Goal: Task Accomplishment & Management: Manage account settings

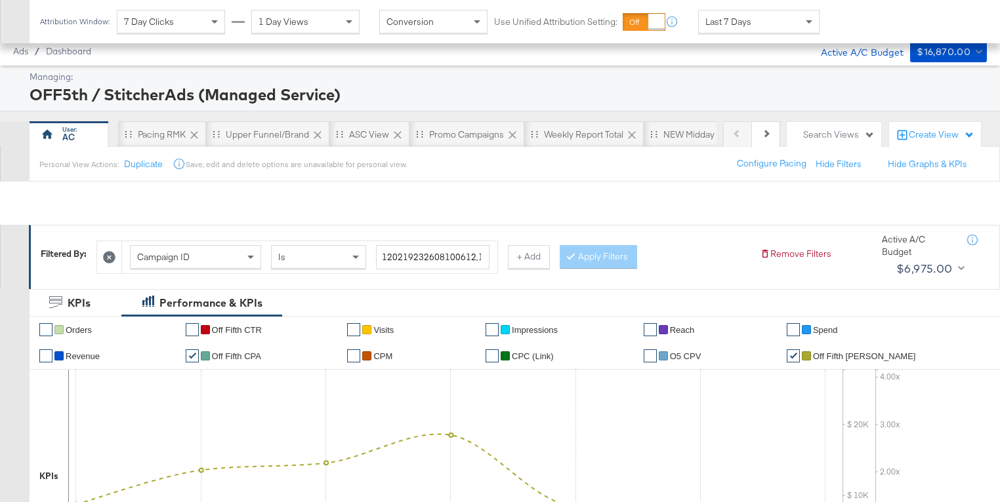
scroll to position [687, 0]
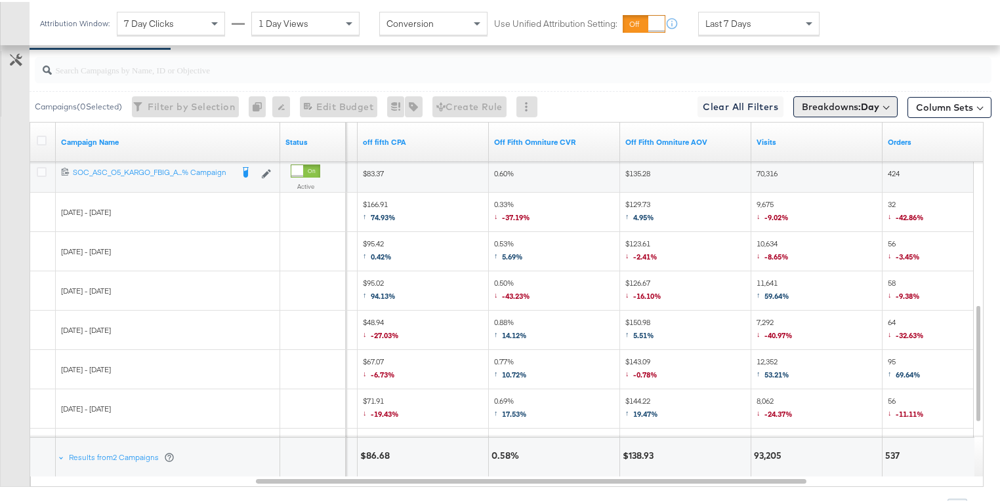
click at [853, 104] on span "Breakdowns: Day" at bounding box center [839, 104] width 77 height 13
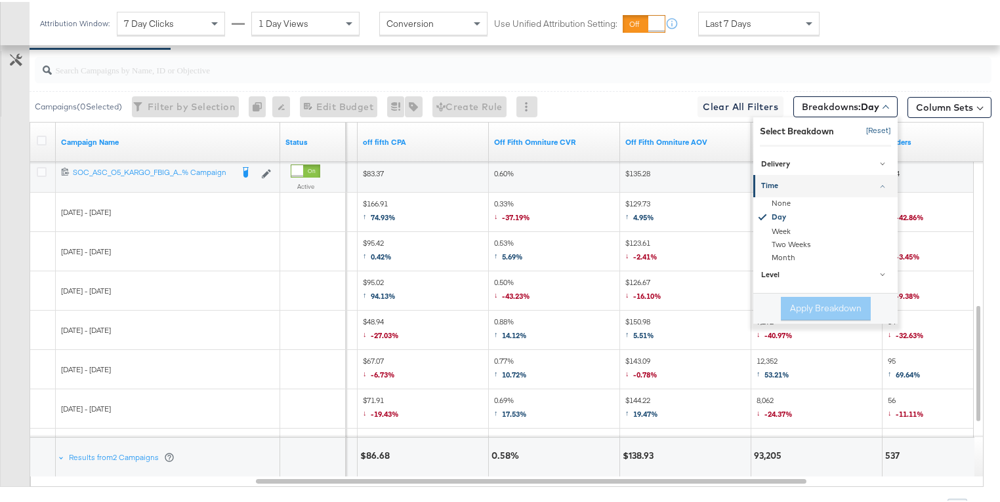
click at [865, 132] on button "[Reset]" at bounding box center [874, 129] width 33 height 21
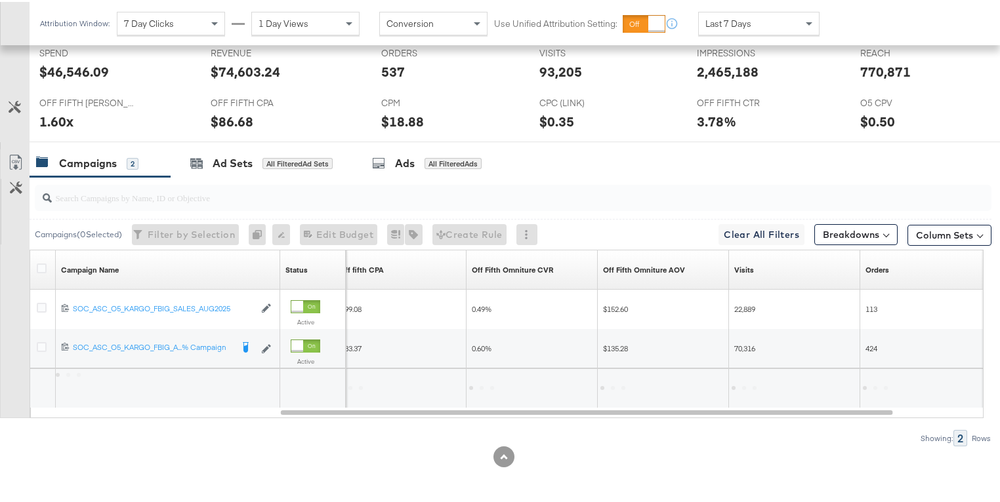
scroll to position [557, 0]
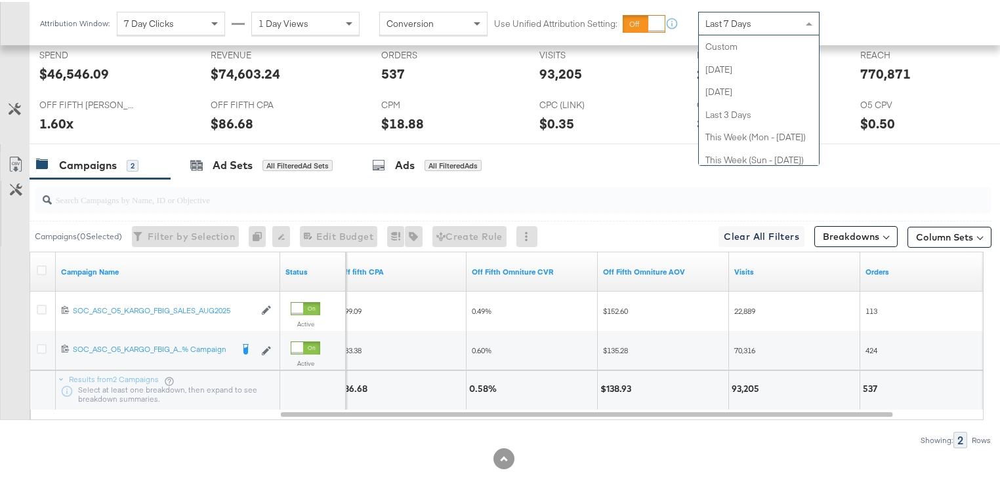
click at [753, 26] on div "Last 7 Days" at bounding box center [758, 21] width 120 height 22
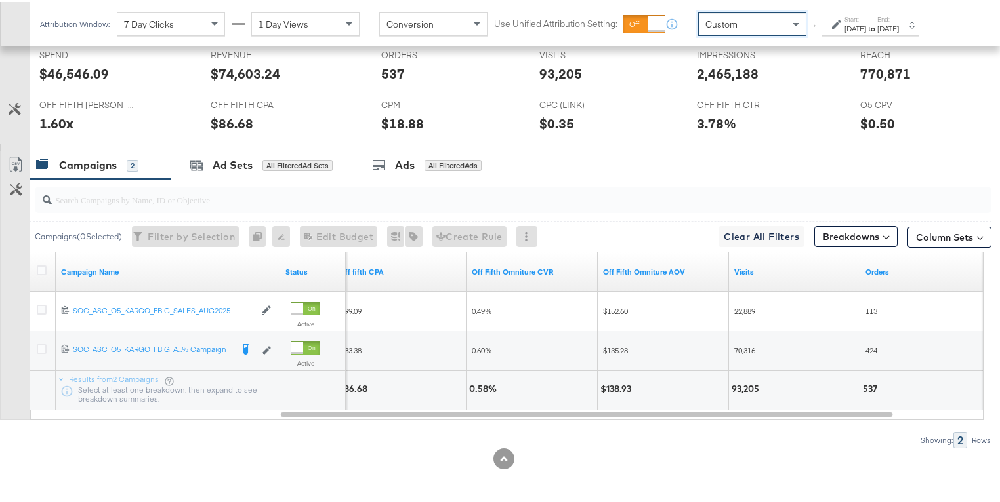
click at [828, 27] on div "Start: [DATE] to End: [DATE]" at bounding box center [870, 22] width 98 height 24
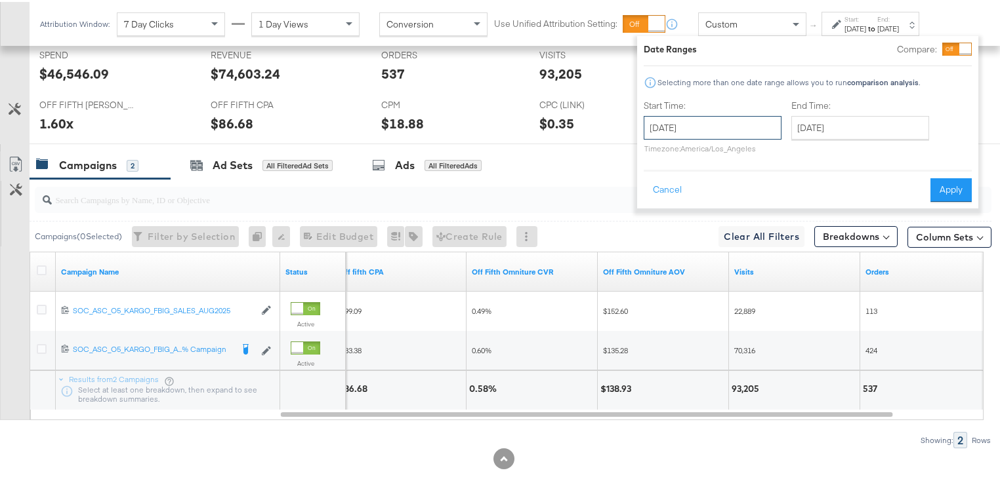
click at [765, 118] on input "[DATE]" at bounding box center [712, 126] width 138 height 24
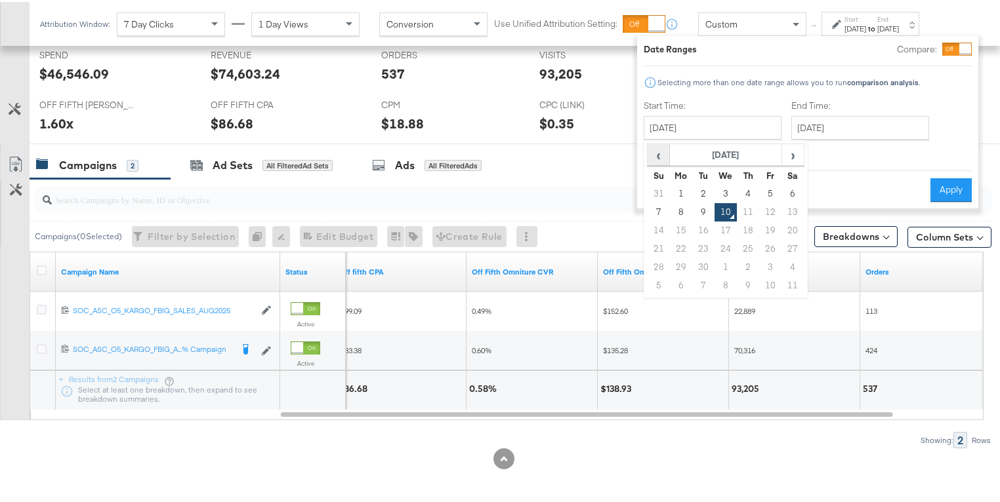
click at [662, 153] on span "‹" at bounding box center [658, 153] width 20 height 20
click at [771, 249] on td "22" at bounding box center [770, 247] width 22 height 18
type input "[DATE]"
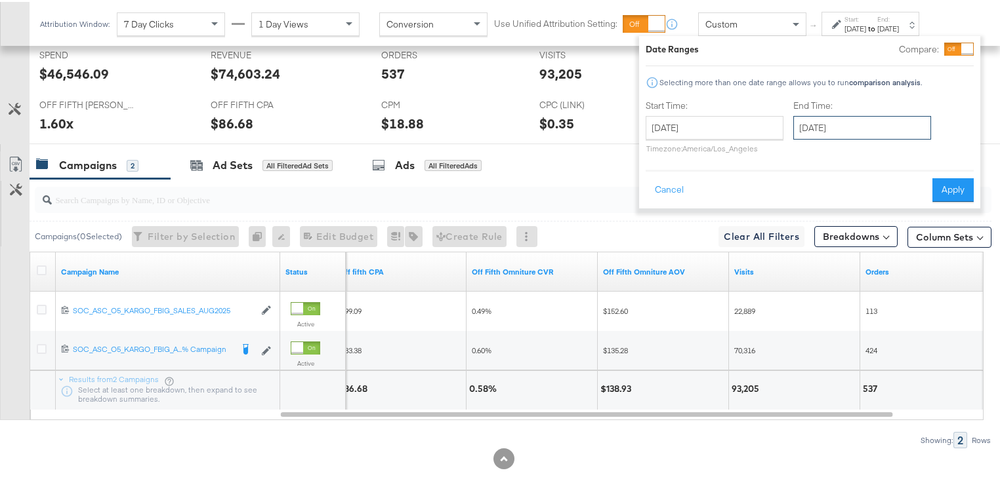
click at [830, 125] on input "[DATE]" at bounding box center [862, 126] width 138 height 24
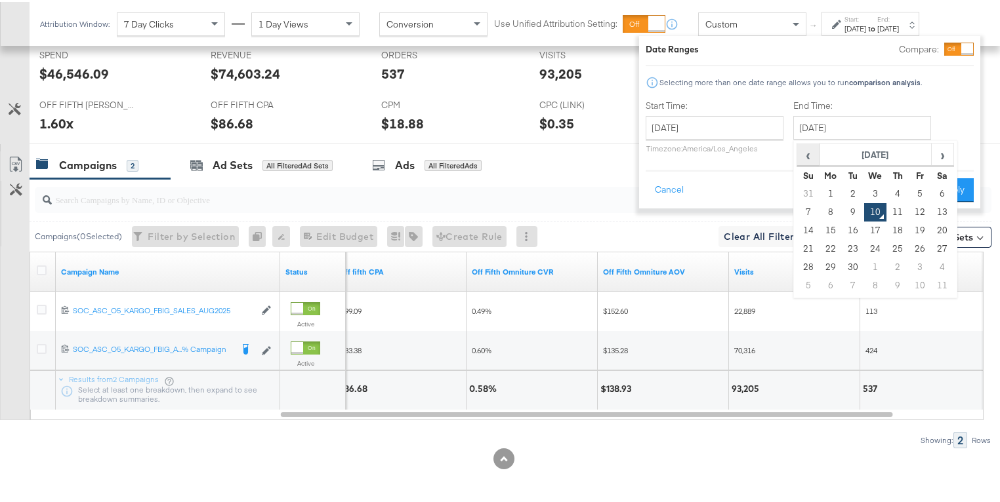
click at [813, 154] on span "‹" at bounding box center [808, 153] width 20 height 20
click at [937, 155] on span "›" at bounding box center [942, 153] width 20 height 20
click at [811, 153] on span "‹" at bounding box center [808, 153] width 20 height 20
click at [936, 158] on span "›" at bounding box center [942, 153] width 20 height 20
click at [900, 188] on td "4" at bounding box center [897, 192] width 22 height 18
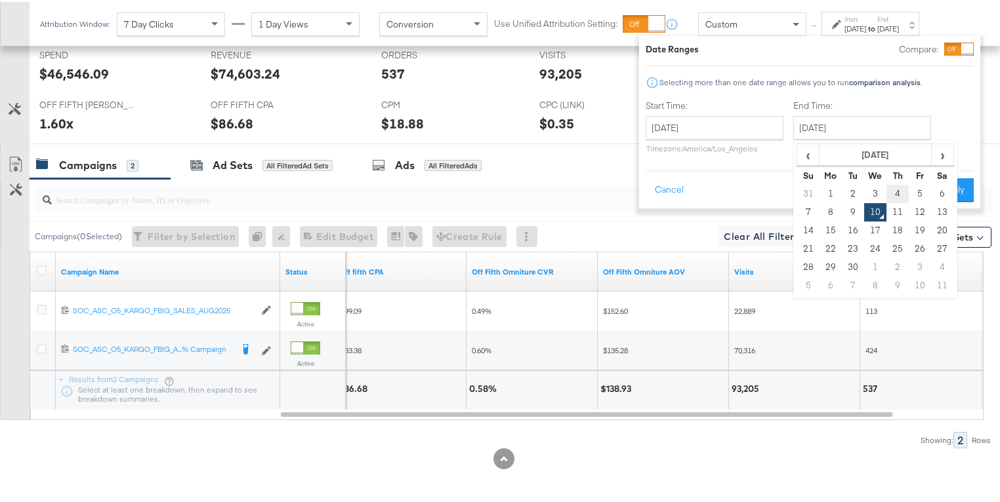
type input "[DATE]"
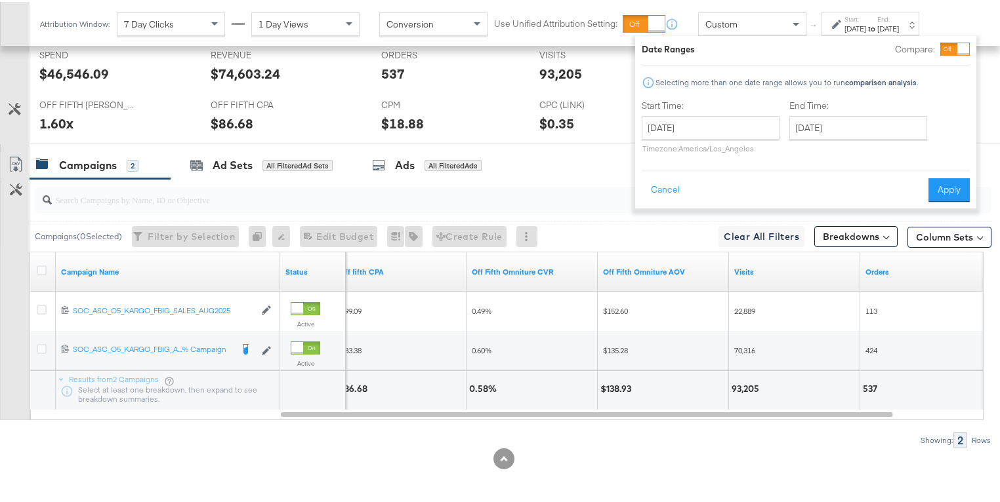
drag, startPoint x: 939, startPoint y: 187, endPoint x: 808, endPoint y: 144, distance: 138.1
click at [939, 187] on button "Apply" at bounding box center [948, 188] width 41 height 24
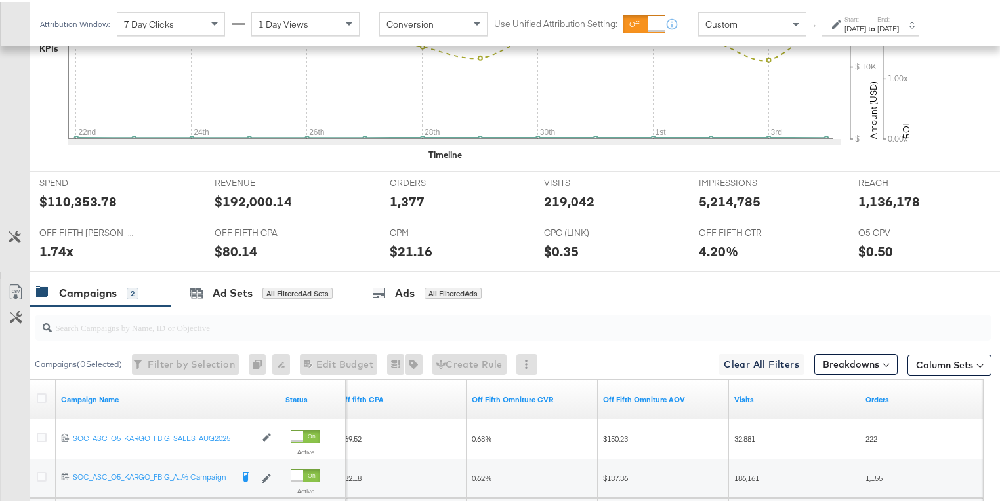
scroll to position [558, 0]
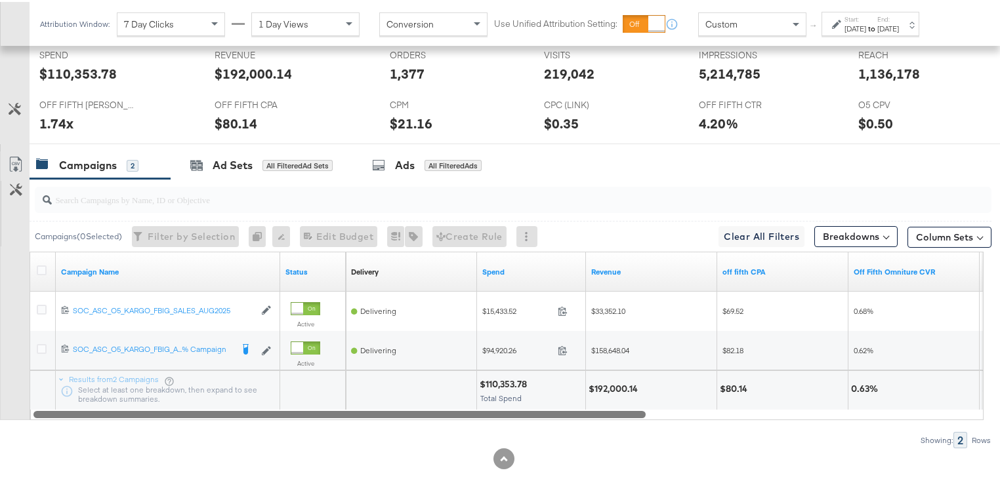
drag, startPoint x: 583, startPoint y: 409, endPoint x: 325, endPoint y: 390, distance: 258.4
click at [325, 390] on div "Campaign Name Status Delivery Sorting Unavailable Spend Revenue off fifth CPA O…" at bounding box center [507, 334] width 954 height 169
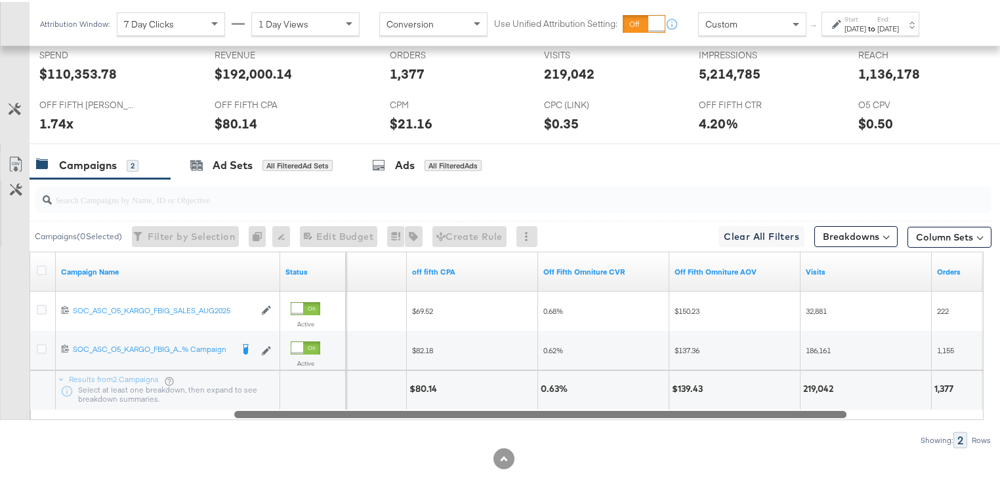
drag, startPoint x: 623, startPoint y: 410, endPoint x: 824, endPoint y: 435, distance: 202.3
click at [824, 435] on div "Campaigns ( 0 Selected) Filter by Selection Filter 0 campaigns 0 Rename 0 campa…" at bounding box center [495, 312] width 991 height 270
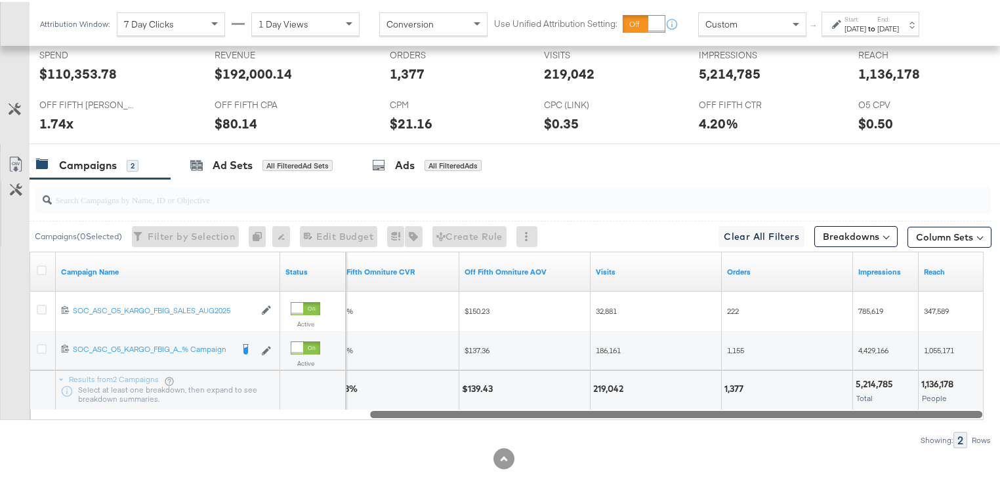
drag, startPoint x: 759, startPoint y: 411, endPoint x: 908, endPoint y: 406, distance: 149.0
click at [907, 415] on div at bounding box center [676, 412] width 612 height 11
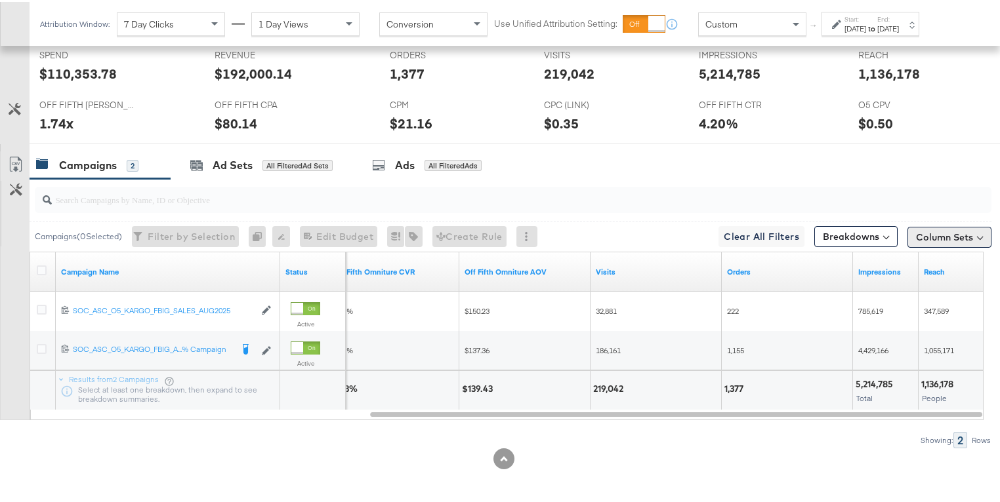
click at [929, 235] on button "Column Sets" at bounding box center [949, 235] width 84 height 21
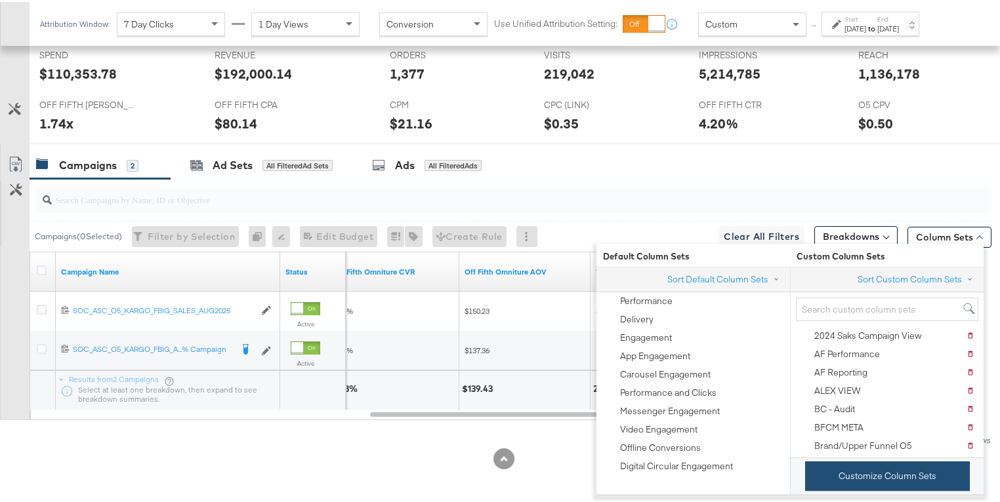
click at [897, 481] on button "Customize Column Sets" at bounding box center [887, 475] width 165 height 30
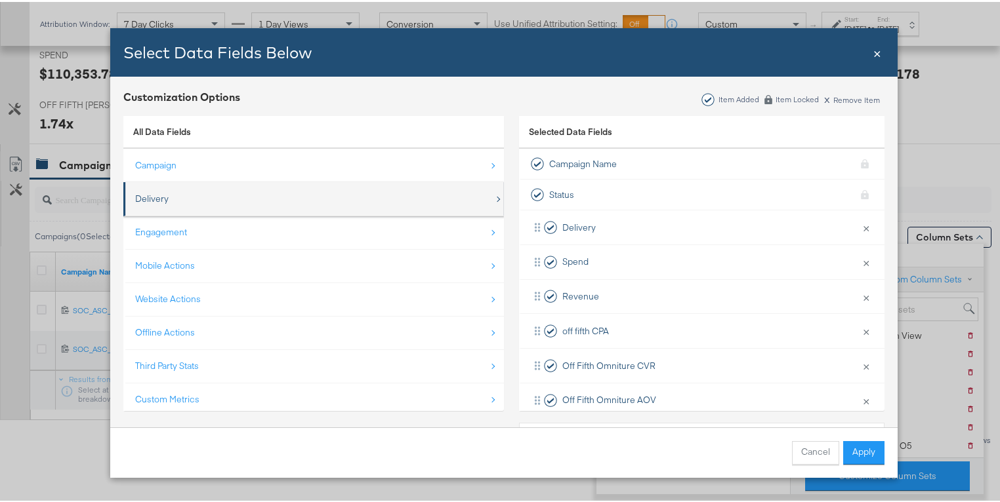
click at [245, 195] on div "Delivery" at bounding box center [314, 197] width 359 height 27
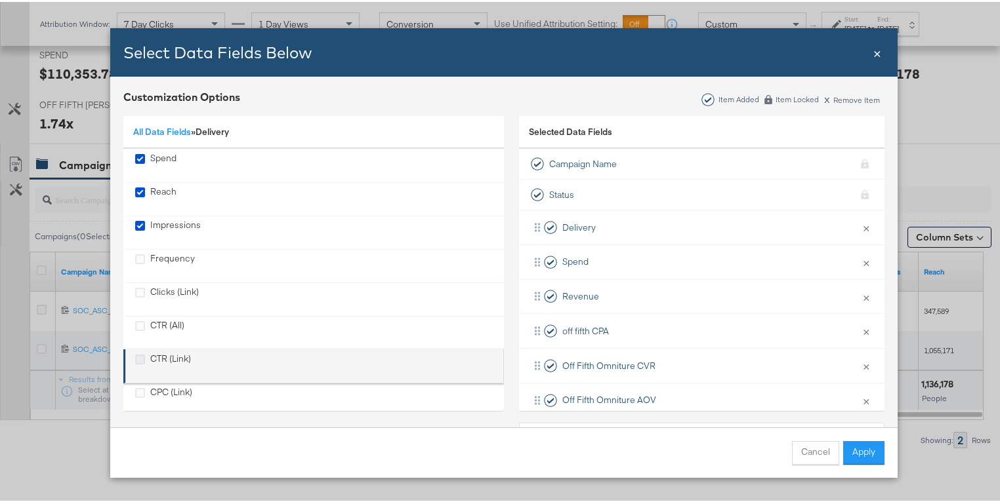
click at [136, 357] on icon "CTR (Link)" at bounding box center [140, 358] width 10 height 10
click at [0, 0] on input "CTR (Link)" at bounding box center [0, 0] width 0 height 0
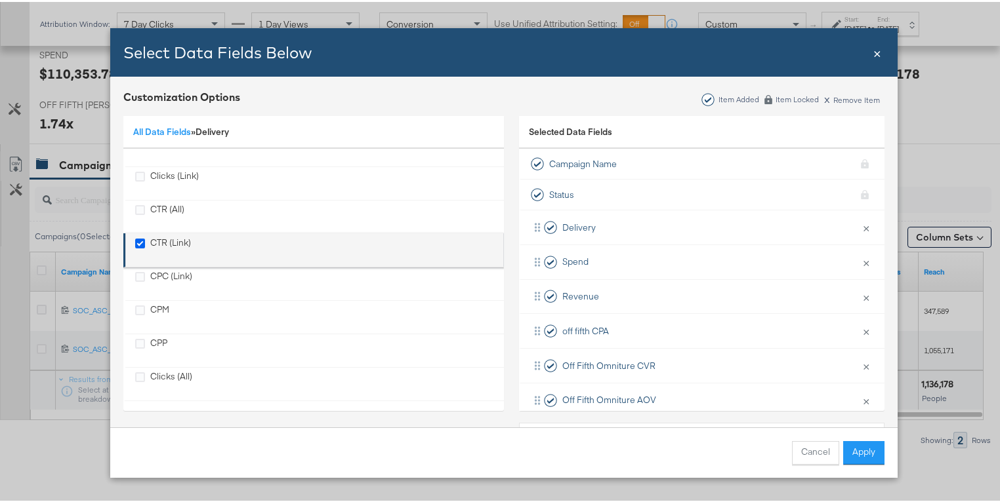
scroll to position [117, 0]
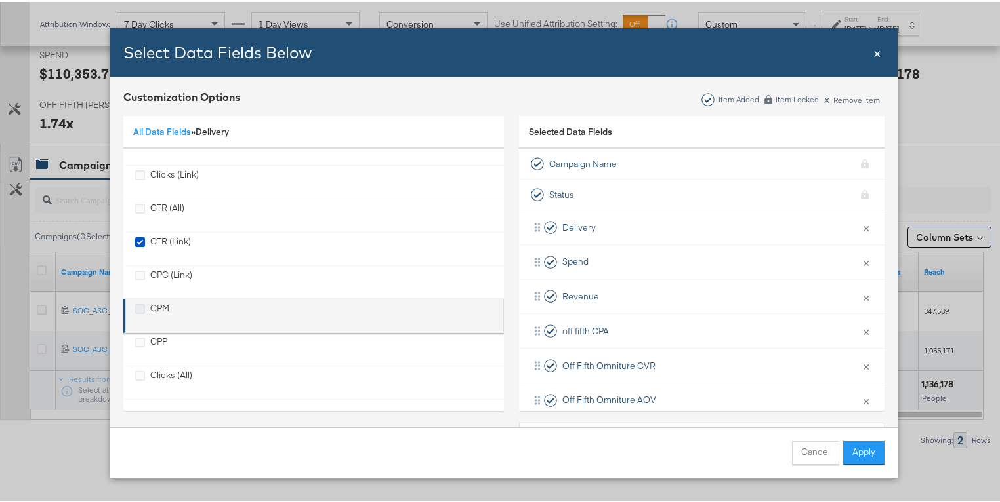
click at [137, 306] on icon "CPM" at bounding box center [140, 307] width 10 height 10
click at [0, 0] on input "CPM" at bounding box center [0, 0] width 0 height 0
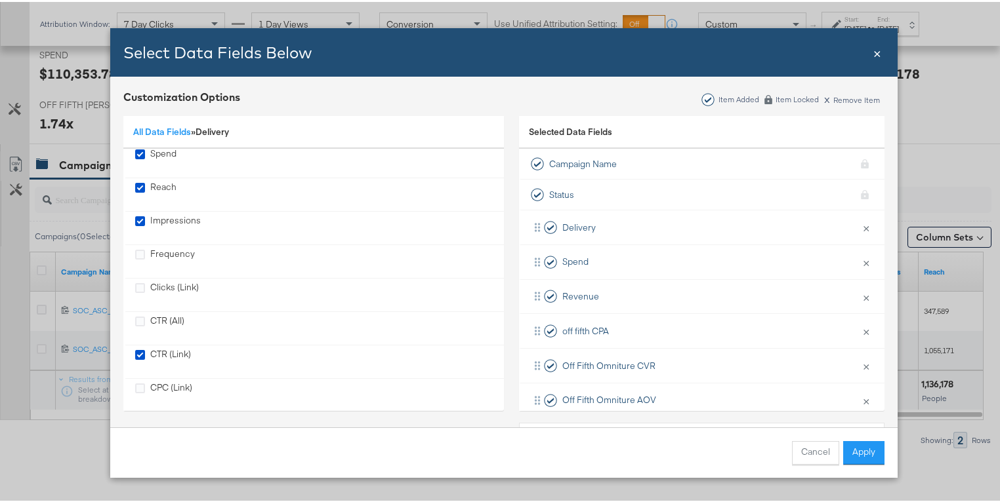
scroll to position [0, 0]
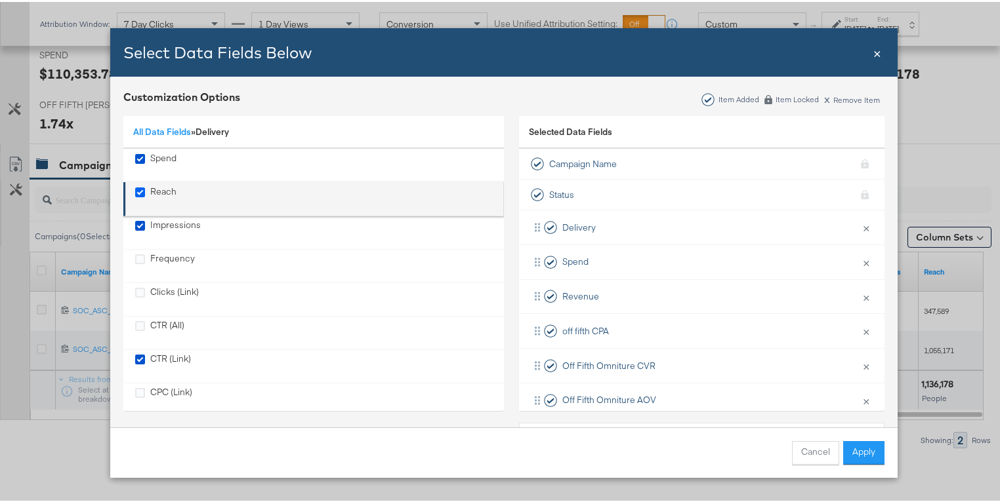
click at [135, 192] on icon "Reach" at bounding box center [140, 191] width 10 height 10
click at [0, 0] on input "Reach" at bounding box center [0, 0] width 0 height 0
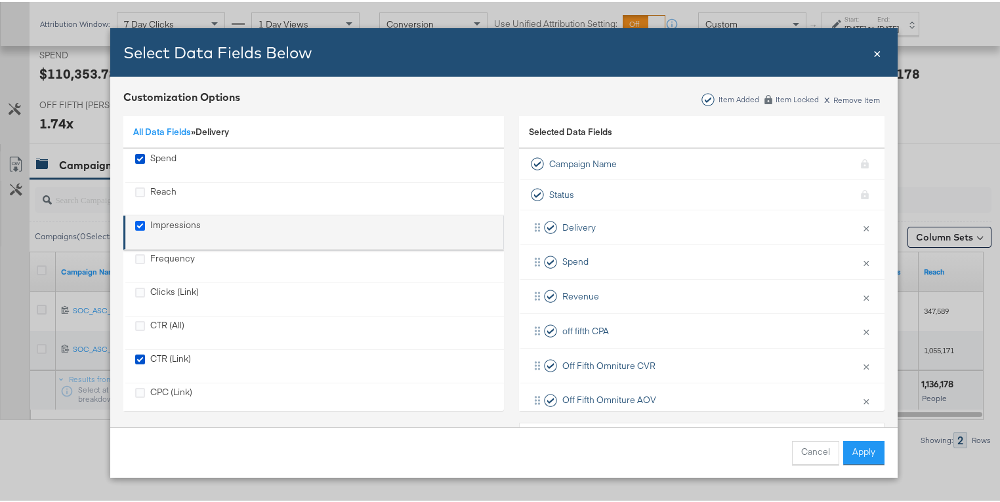
click at [136, 222] on icon "Impressions" at bounding box center [140, 224] width 10 height 10
click at [0, 0] on input "Impressions" at bounding box center [0, 0] width 0 height 0
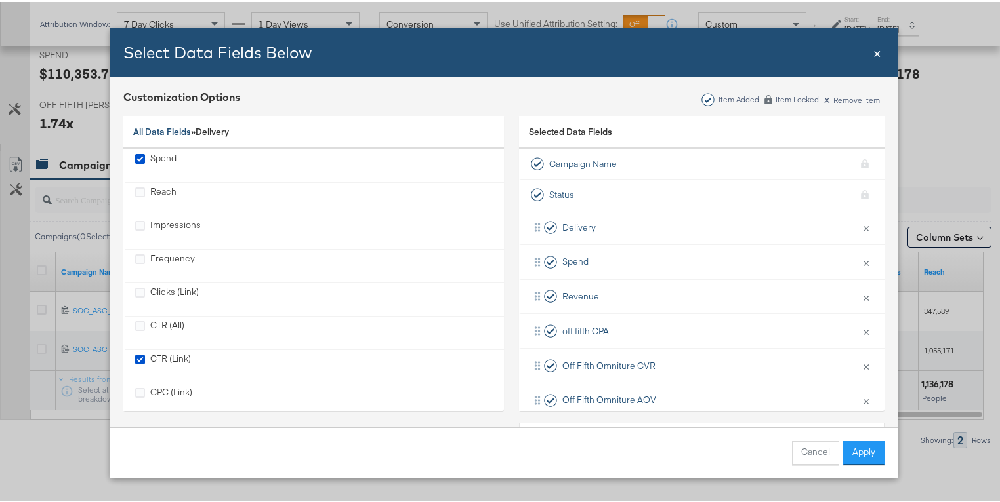
click at [167, 132] on link "All Data Fields" at bounding box center [162, 130] width 58 height 12
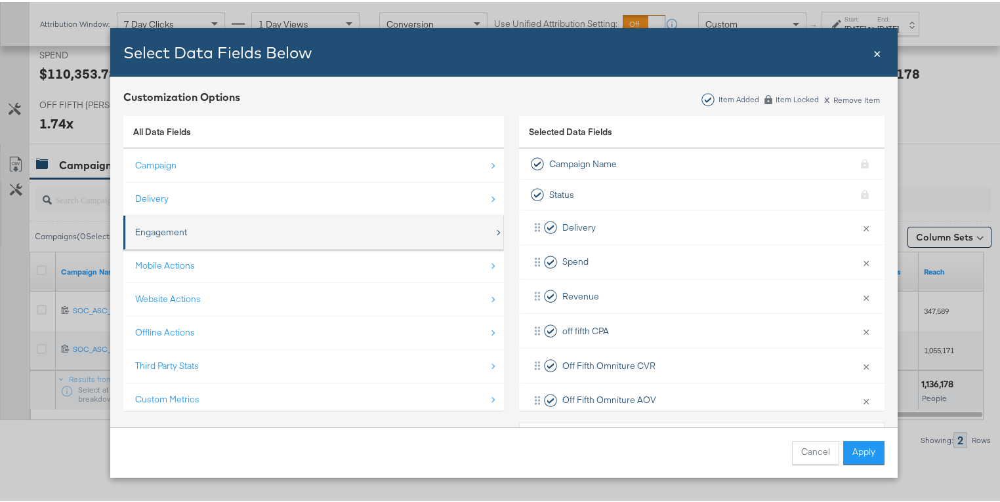
click at [165, 235] on div "Engagement" at bounding box center [161, 230] width 52 height 12
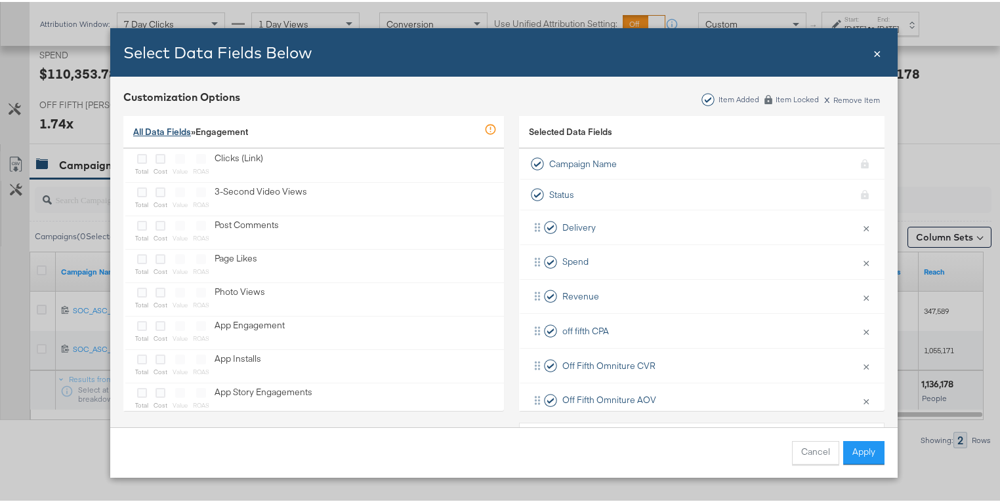
click at [168, 134] on link "All Data Fields" at bounding box center [162, 130] width 58 height 12
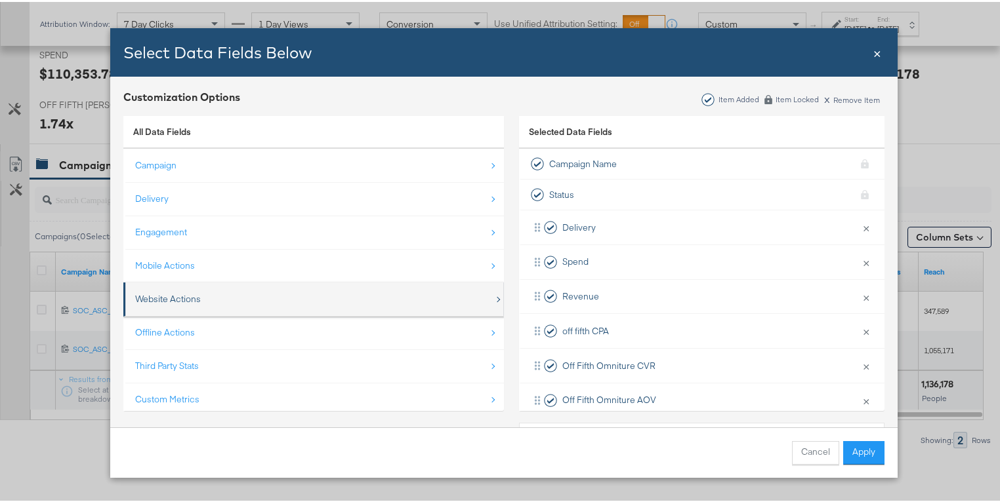
click at [156, 296] on div "Website Actions" at bounding box center [168, 297] width 66 height 12
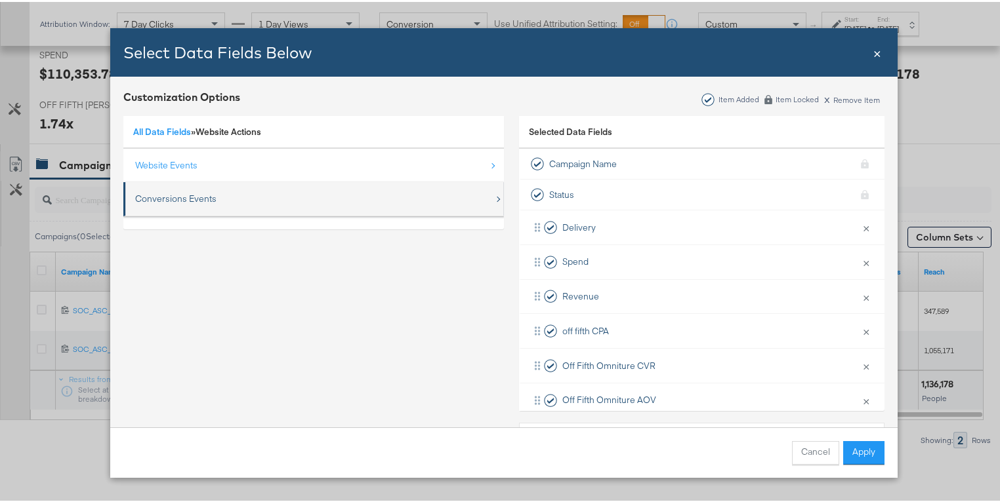
click at [169, 204] on div "Conversions Events" at bounding box center [314, 197] width 359 height 27
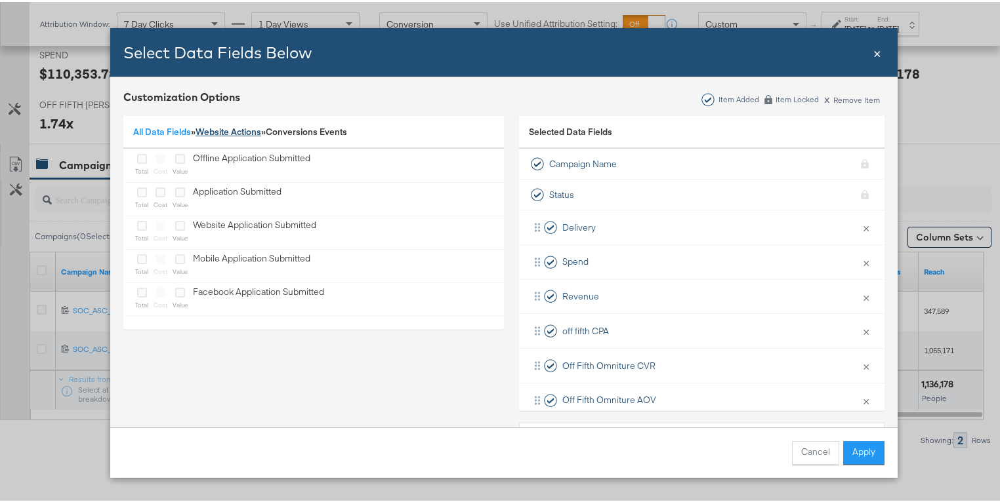
click at [207, 129] on link "Website Actions" at bounding box center [228, 130] width 66 height 12
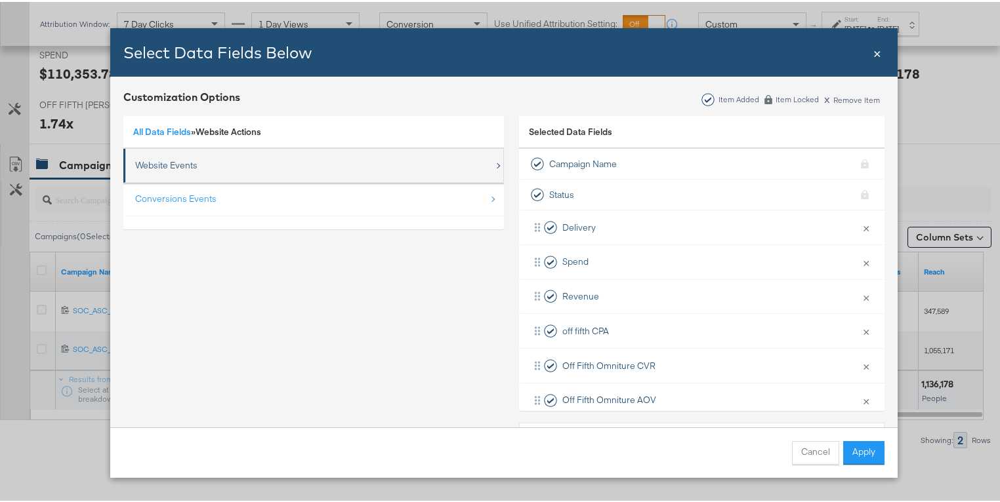
click at [174, 165] on div "Website Events" at bounding box center [166, 163] width 62 height 12
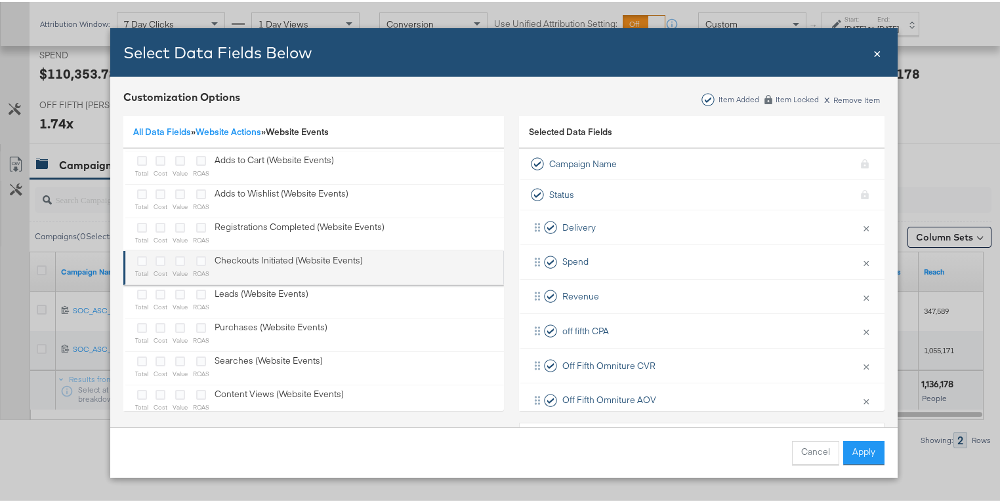
scroll to position [51, 0]
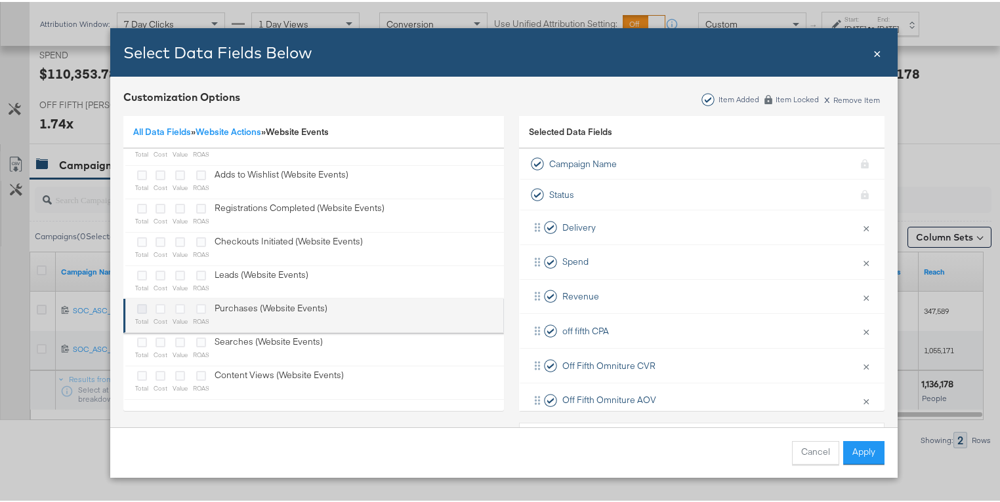
click at [138, 306] on icon "Bulk Add Locations Modal" at bounding box center [142, 307] width 10 height 10
click at [0, 0] on input "Bulk Add Locations Modal" at bounding box center [0, 0] width 0 height 0
click at [199, 308] on icon "Bulk Add Locations Modal" at bounding box center [201, 307] width 10 height 10
click at [0, 0] on input "Bulk Add Locations Modal" at bounding box center [0, 0] width 0 height 0
click at [178, 306] on icon "Bulk Add Locations Modal" at bounding box center [180, 307] width 10 height 10
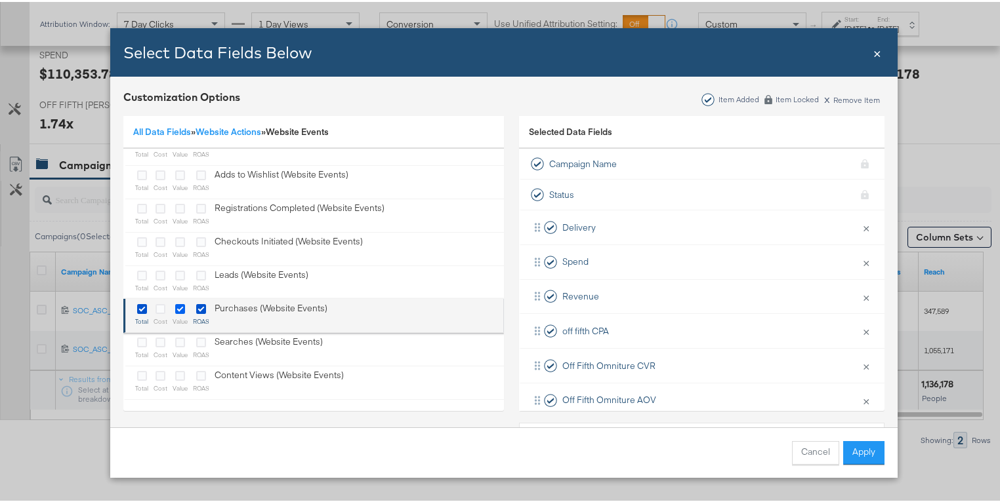
click at [0, 0] on input "Bulk Add Locations Modal" at bounding box center [0, 0] width 0 height 0
drag, startPoint x: 178, startPoint y: 306, endPoint x: 185, endPoint y: 306, distance: 7.2
click at [180, 306] on icon "Bulk Add Locations Modal" at bounding box center [180, 307] width 10 height 10
click at [0, 0] on input "Bulk Add Locations Modal" at bounding box center [0, 0] width 0 height 0
click at [197, 308] on icon "Bulk Add Locations Modal" at bounding box center [201, 307] width 10 height 10
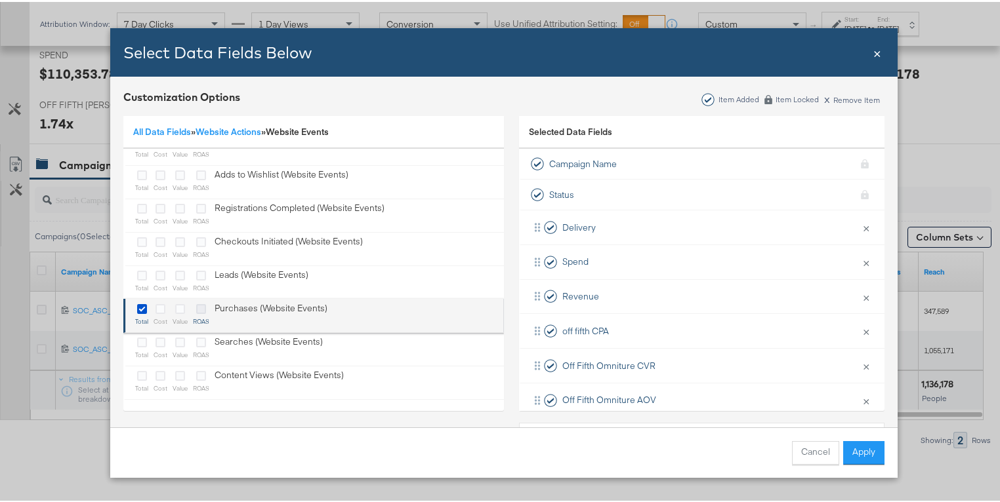
click at [0, 0] on input "Bulk Add Locations Modal" at bounding box center [0, 0] width 0 height 0
click at [140, 304] on icon "Bulk Add Locations Modal" at bounding box center [142, 307] width 10 height 10
click at [0, 0] on input "Bulk Add Locations Modal" at bounding box center [0, 0] width 0 height 0
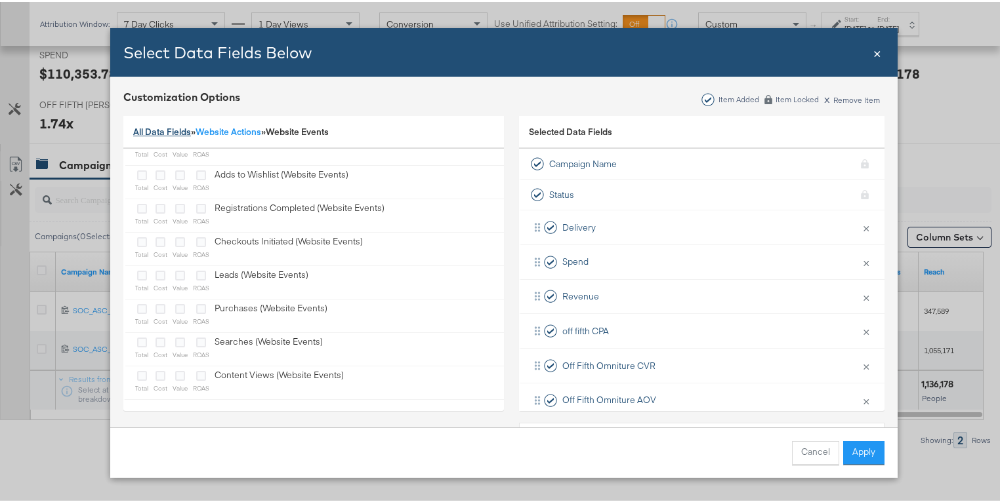
click at [172, 131] on link "All Data Fields" at bounding box center [162, 130] width 58 height 12
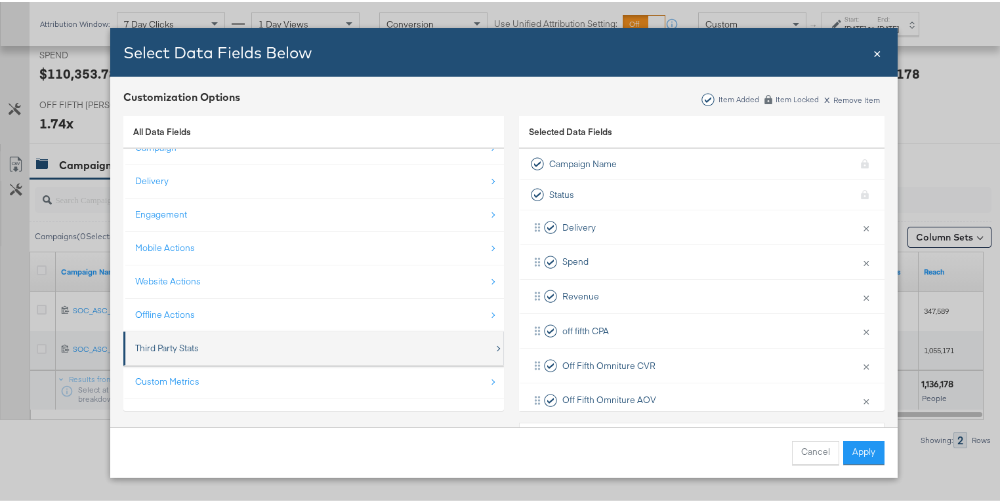
click at [157, 341] on div "Third Party Stats" at bounding box center [167, 346] width 64 height 12
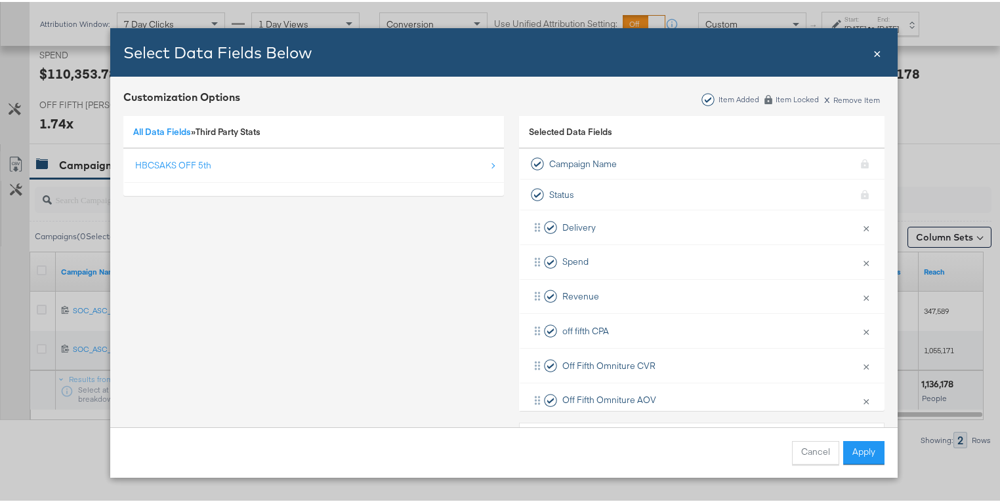
scroll to position [0, 0]
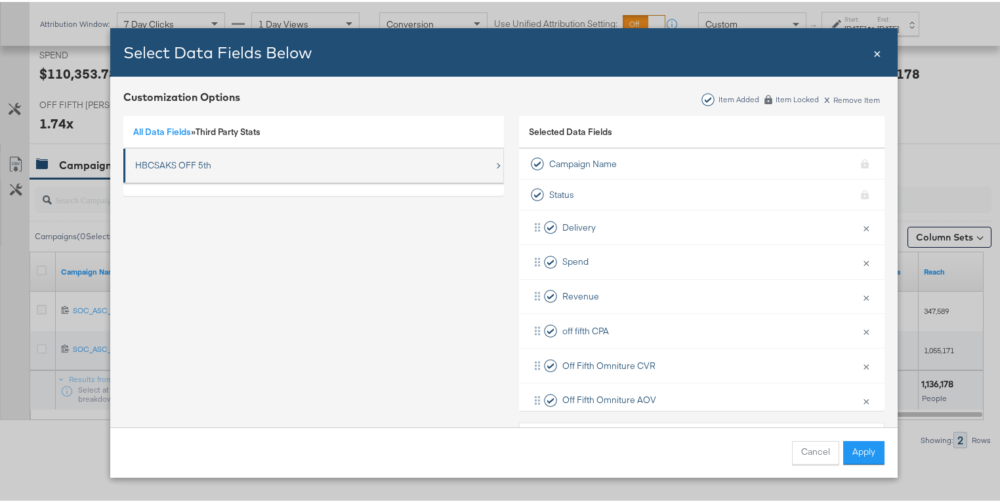
click at [167, 157] on div "HBCSAKS OFF 5th" at bounding box center [173, 163] width 76 height 12
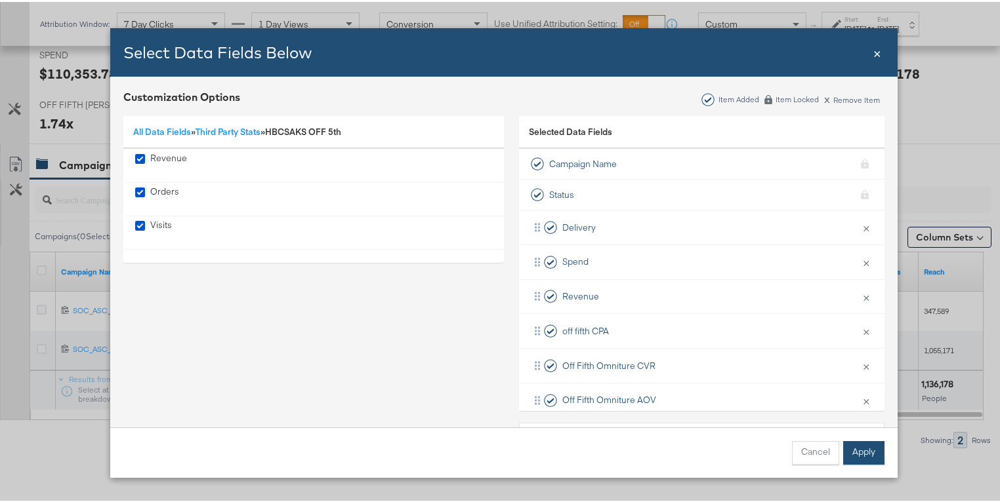
click at [858, 447] on button "Apply" at bounding box center [863, 451] width 41 height 24
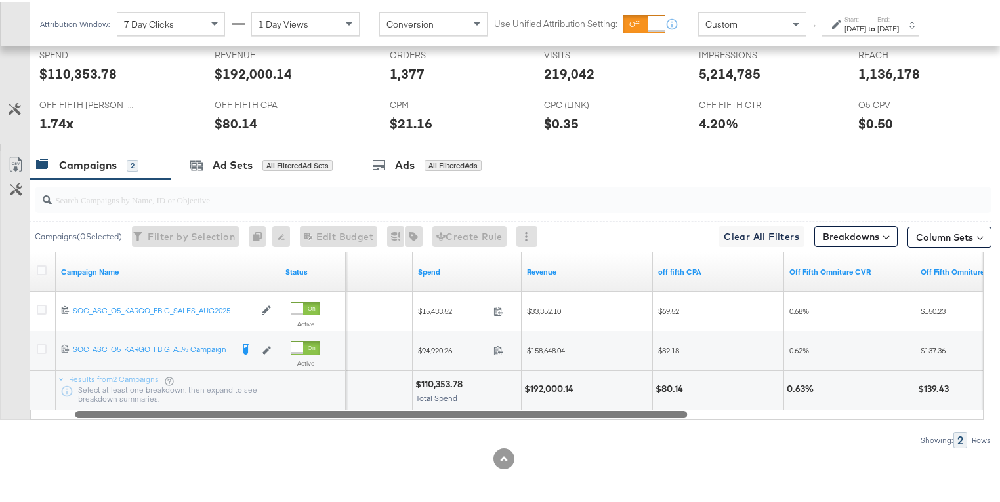
drag, startPoint x: 554, startPoint y: 415, endPoint x: 259, endPoint y: 380, distance: 297.1
click at [259, 380] on div "Campaign Name Status Delivery Sorting Unavailable Spend Revenue off fifth CPA O…" at bounding box center [507, 334] width 954 height 169
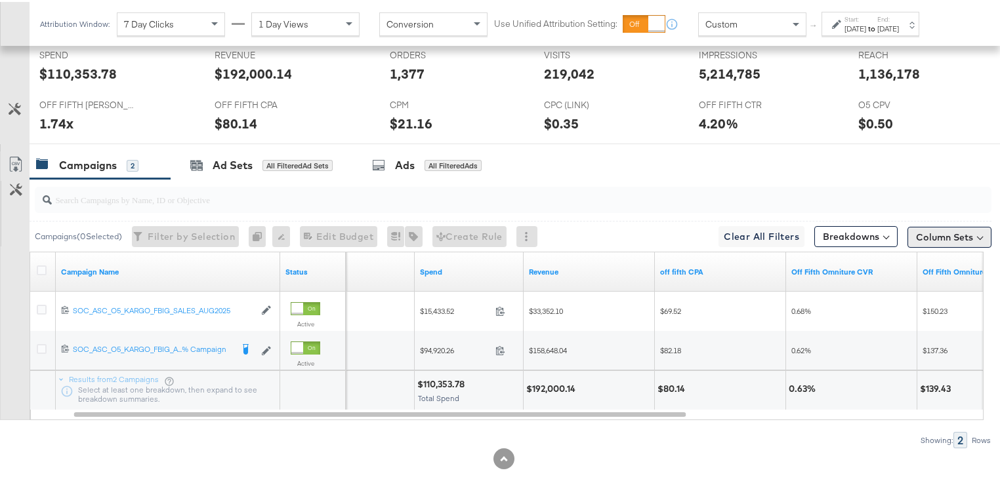
click at [953, 235] on button "Column Sets" at bounding box center [949, 235] width 84 height 21
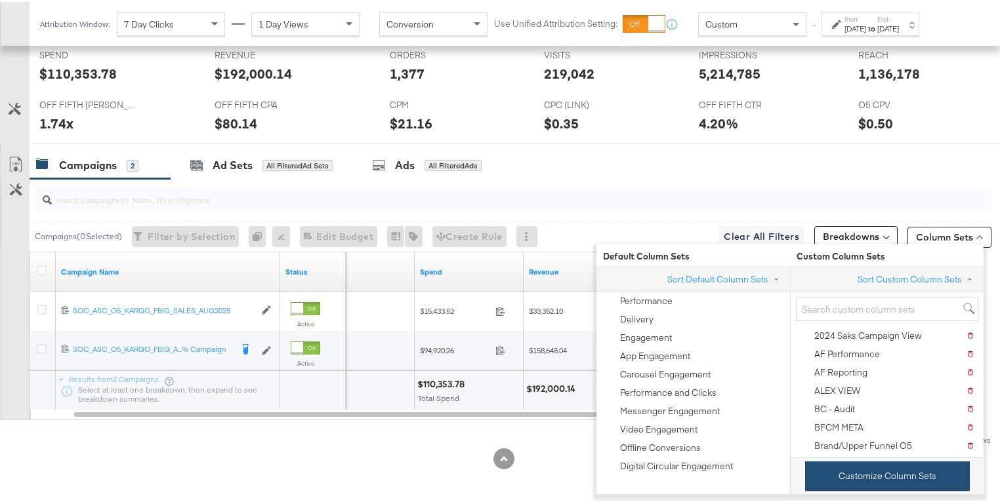
click at [889, 470] on button "Customize Column Sets" at bounding box center [887, 475] width 165 height 30
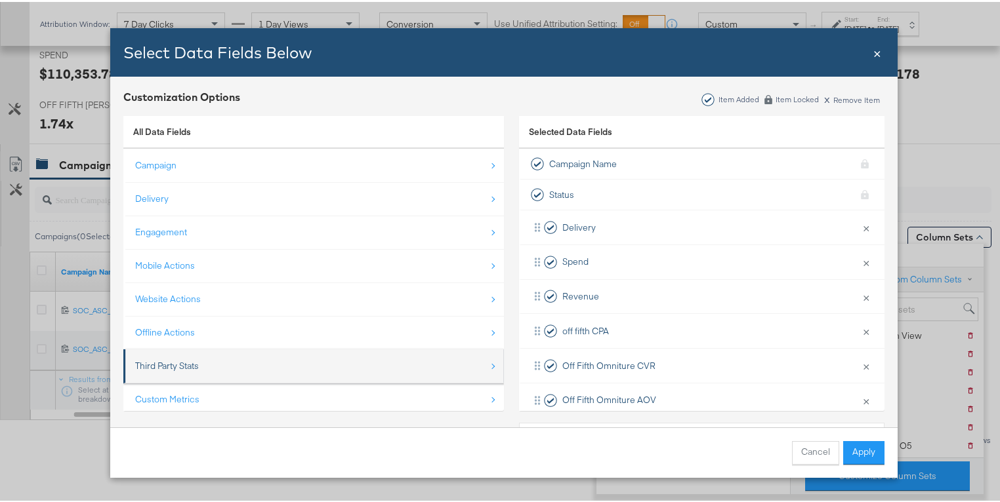
scroll to position [18, 0]
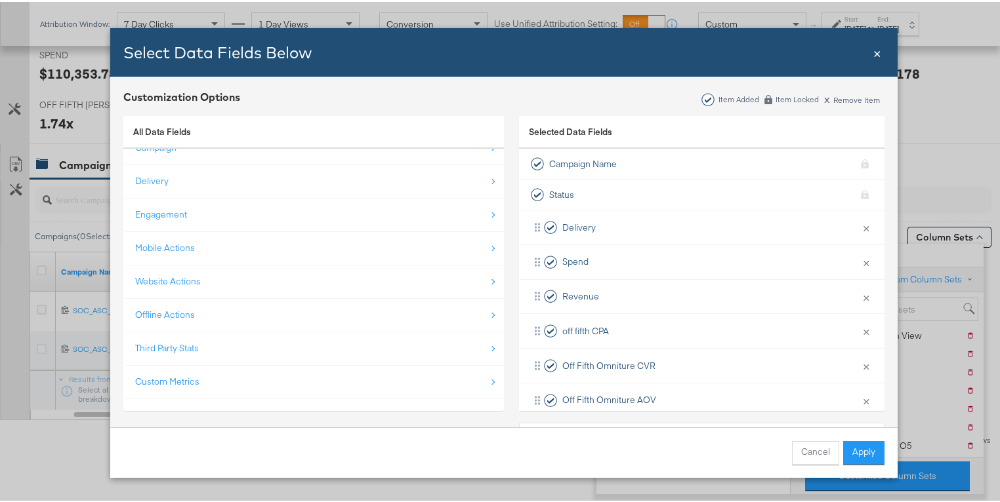
drag, startPoint x: 175, startPoint y: 376, endPoint x: 183, endPoint y: 362, distance: 15.9
click at [175, 376] on div "Custom Metrics" at bounding box center [167, 380] width 64 height 12
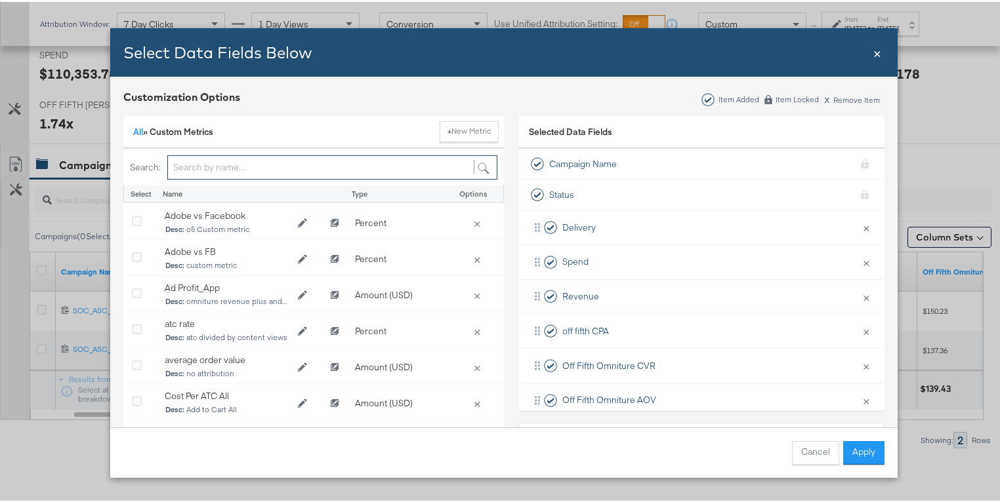
click at [254, 167] on input "Bulk Add Locations Modal" at bounding box center [332, 165] width 330 height 24
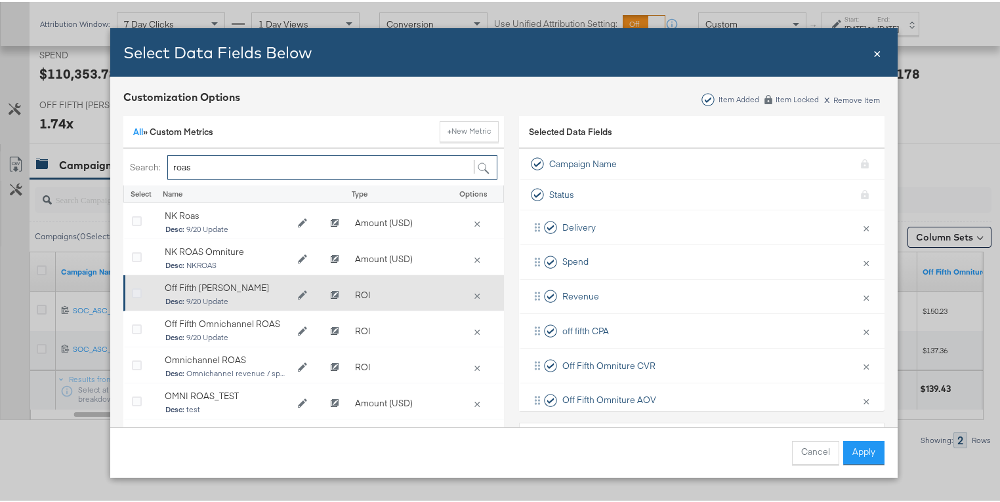
type input "roas"
click at [132, 294] on icon "Bulk Add Locations Modal" at bounding box center [137, 292] width 10 height 10
click at [0, 0] on input "Bulk Add Locations Modal" at bounding box center [0, 0] width 0 height 0
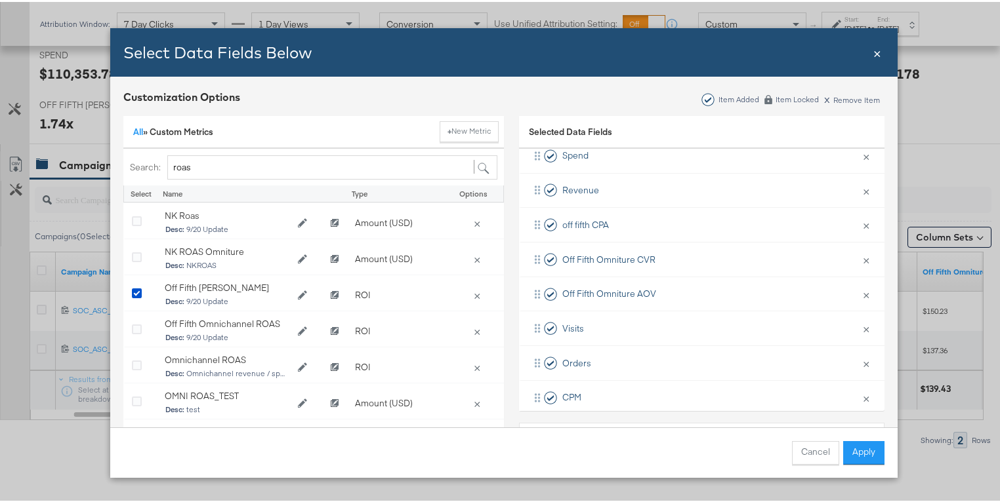
scroll to position [191, 0]
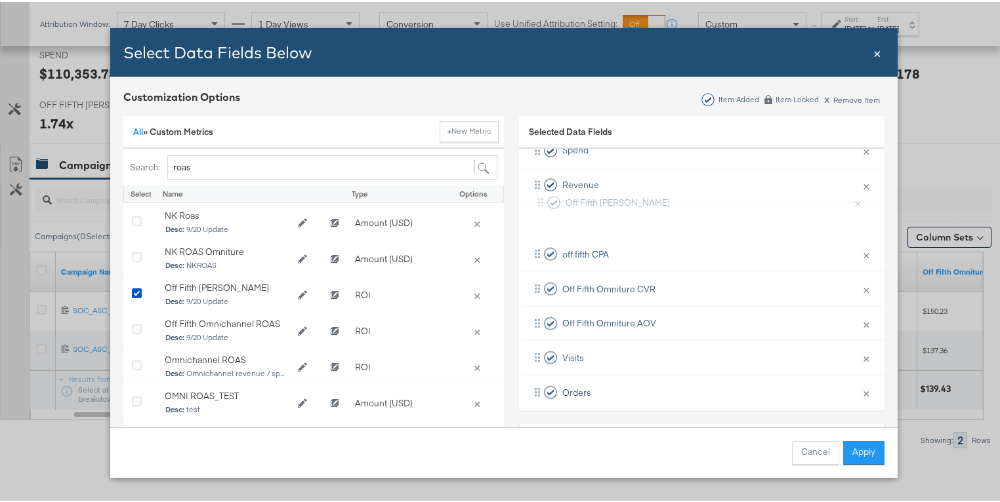
drag, startPoint x: 531, startPoint y: 381, endPoint x: 542, endPoint y: 205, distance: 176.8
click at [542, 205] on div "Delivery × Remove from KPIs Spend × Remove from KPIs Revenue × Remove from KPIs…" at bounding box center [701, 287] width 365 height 380
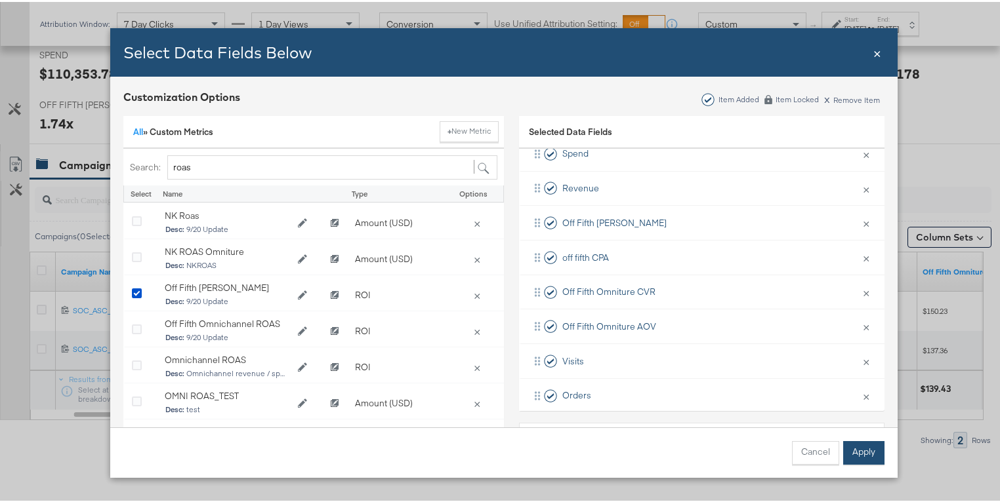
click at [865, 449] on button "Apply" at bounding box center [863, 451] width 41 height 24
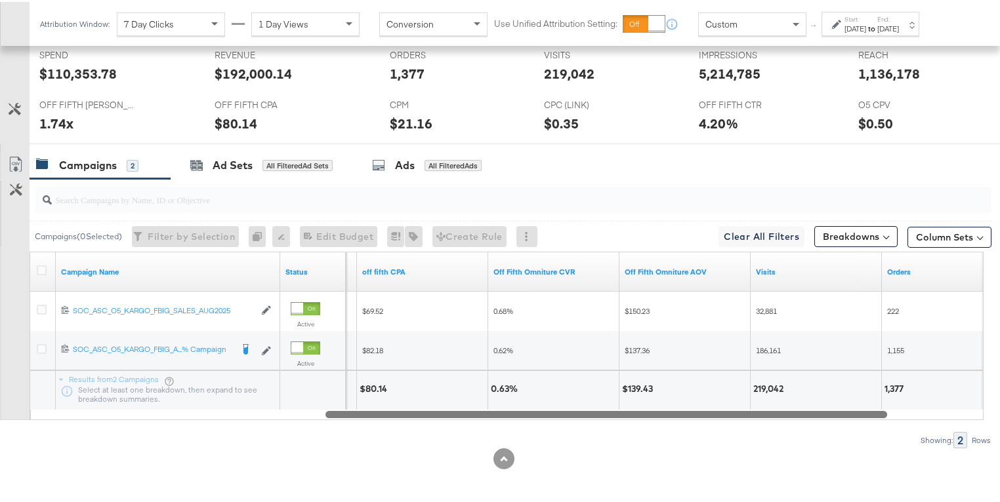
drag, startPoint x: 588, startPoint y: 411, endPoint x: 845, endPoint y: 449, distance: 259.9
click at [845, 449] on div "KPIs Performance & KPIs Customize KPIs ✔ Orders ✔ Off Fifth CTR ✔ Visits ✔ Impr…" at bounding box center [503, 118] width 1007 height 773
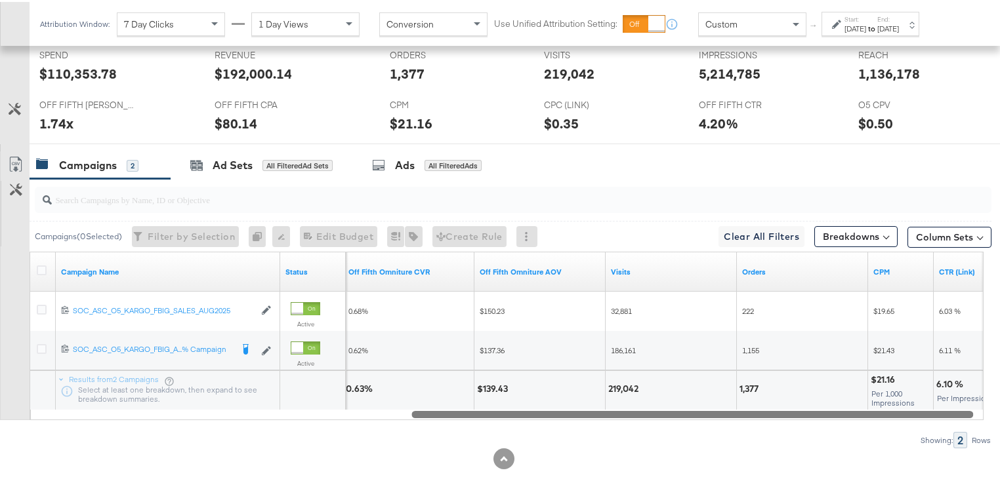
drag, startPoint x: 628, startPoint y: 413, endPoint x: 714, endPoint y: 416, distance: 86.0
click at [714, 416] on div "Campaign Name Status Off Fifth Omniture CVR Off Fifth Omniture AOV Visits Order…" at bounding box center [507, 334] width 954 height 169
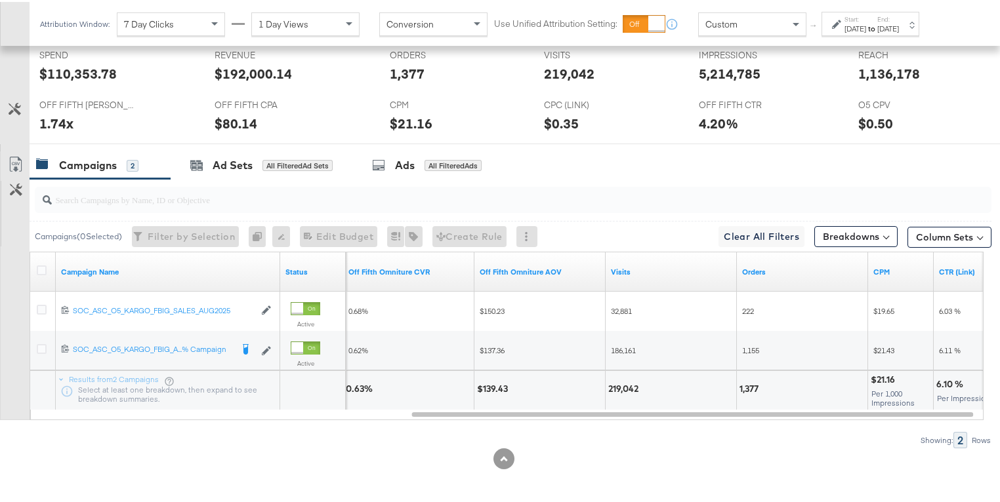
click at [862, 27] on div "[DATE]" at bounding box center [855, 27] width 22 height 10
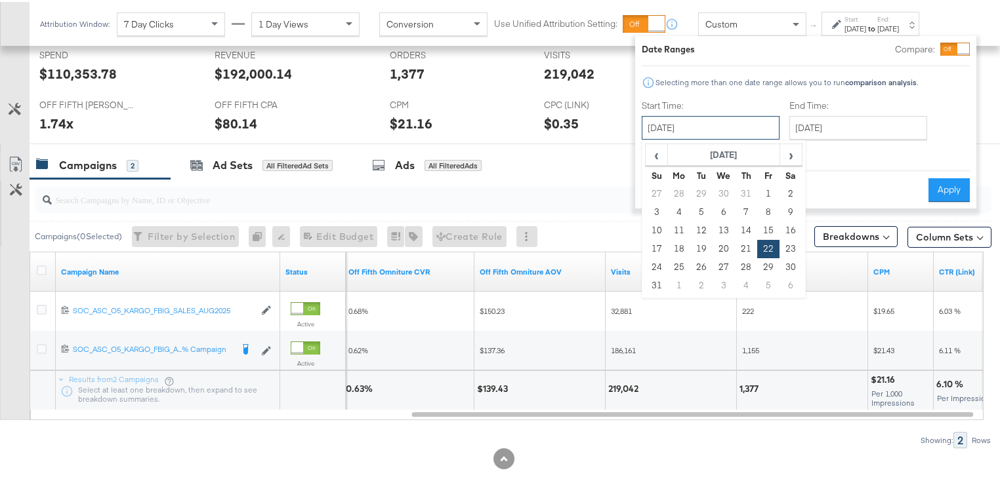
click at [716, 134] on input "[DATE]" at bounding box center [710, 126] width 138 height 24
click at [769, 211] on td "8" at bounding box center [768, 210] width 22 height 18
type input "[DATE]"
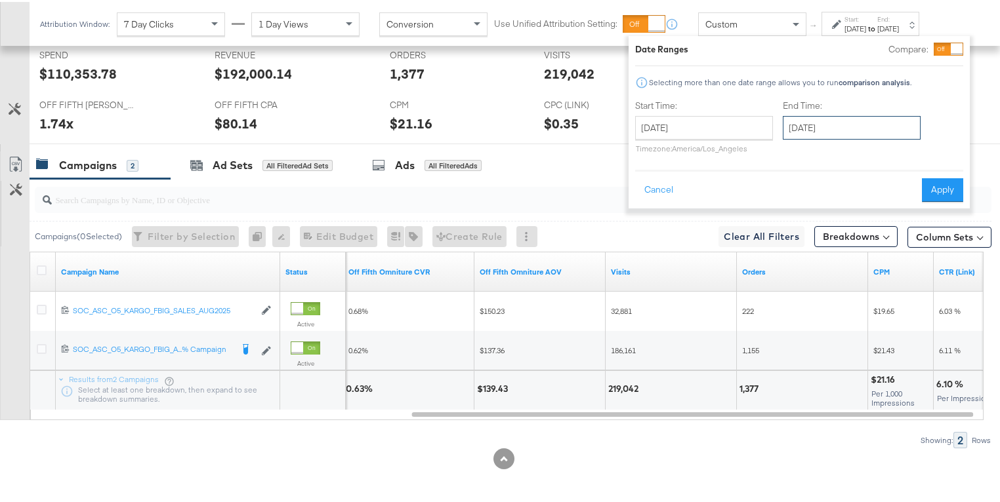
click at [817, 132] on input "[DATE]" at bounding box center [851, 126] width 138 height 24
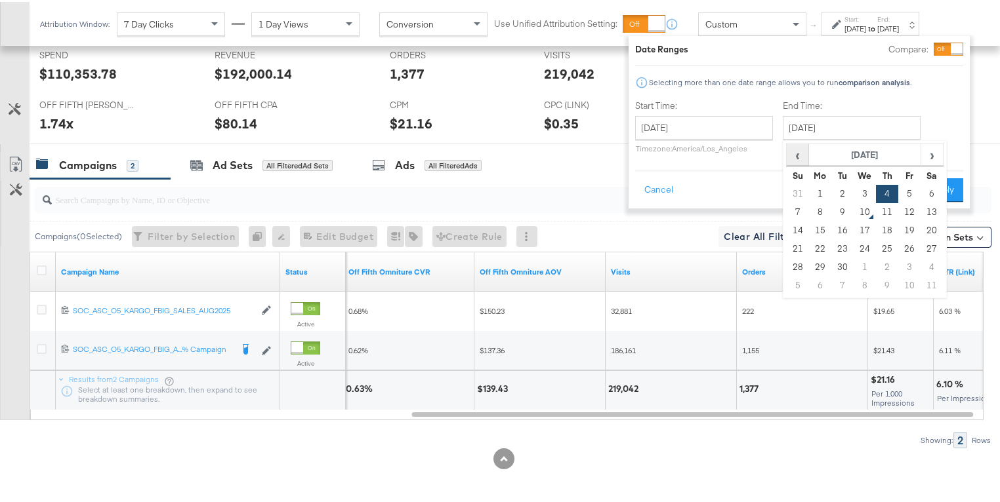
drag, startPoint x: 802, startPoint y: 155, endPoint x: 807, endPoint y: 161, distance: 8.0
click at [802, 155] on span "‹" at bounding box center [797, 153] width 20 height 20
click at [885, 244] on td "21" at bounding box center [887, 247] width 22 height 18
type input "[DATE]"
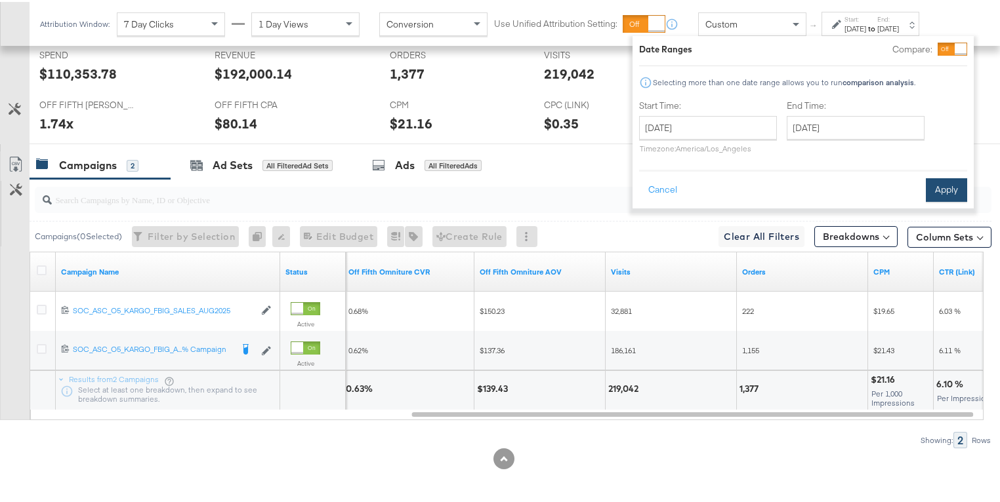
click at [927, 189] on button "Apply" at bounding box center [945, 188] width 41 height 24
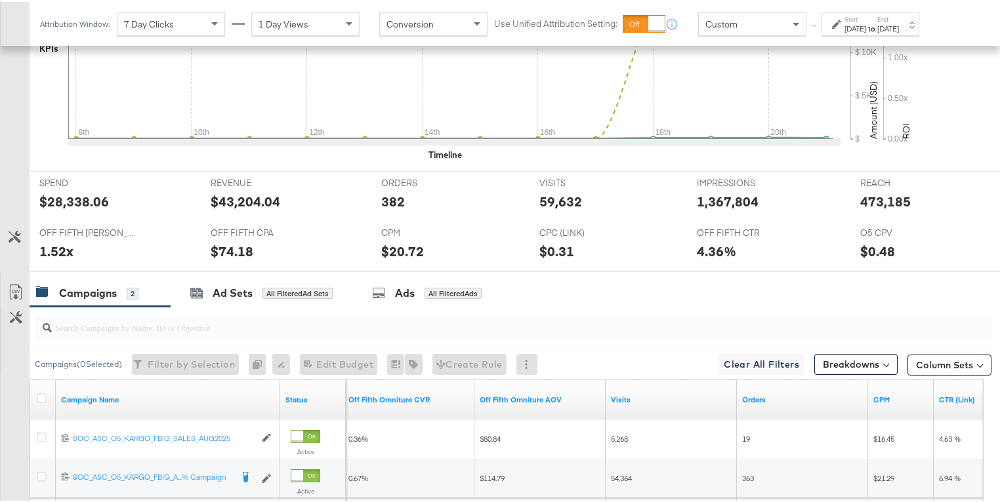
scroll to position [558, 0]
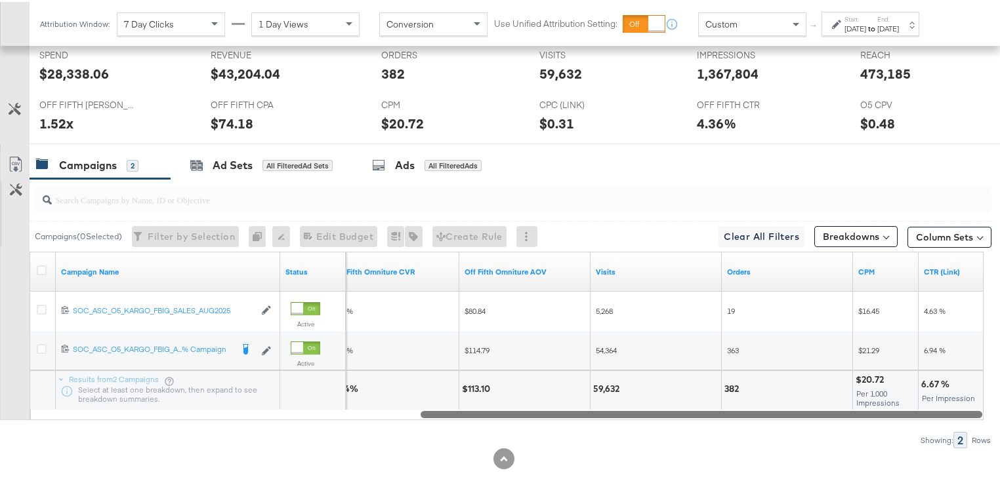
drag, startPoint x: 590, startPoint y: 413, endPoint x: 656, endPoint y: 414, distance: 65.6
click at [656, 414] on div at bounding box center [700, 412] width 561 height 11
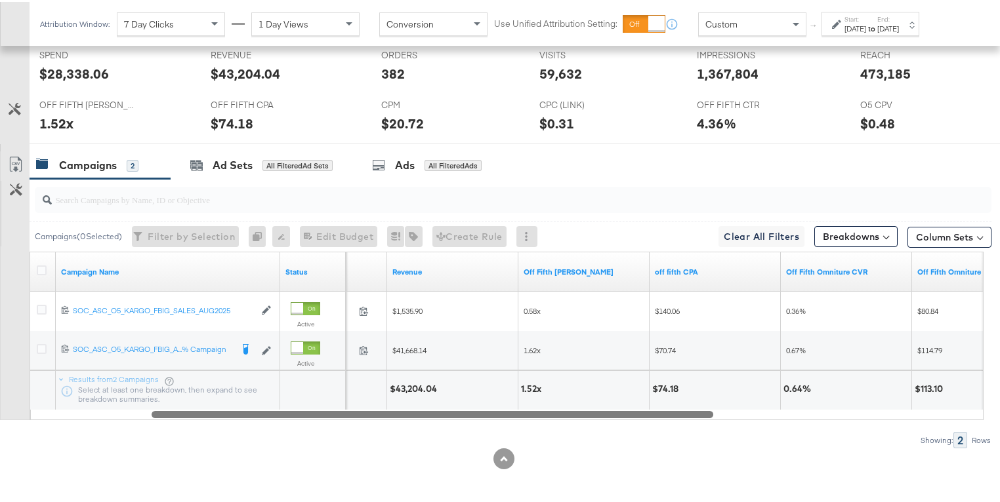
drag, startPoint x: 674, startPoint y: 407, endPoint x: 387, endPoint y: 394, distance: 286.9
click at [387, 394] on div "Campaign Name Status Spend Revenue Off Fifth [PERSON_NAME] off fifth CPA Off Fi…" at bounding box center [507, 334] width 954 height 169
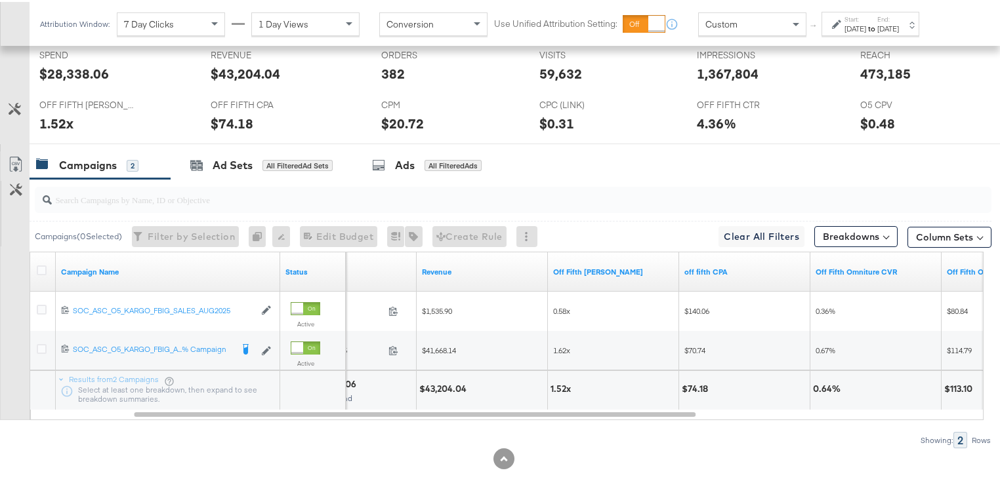
drag, startPoint x: 617, startPoint y: 416, endPoint x: 733, endPoint y: 425, distance: 116.4
click at [733, 425] on div "Campaigns ( 0 Selected) Filter by Selection Filter 0 campaigns 0 Rename 0 campa…" at bounding box center [495, 312] width 991 height 270
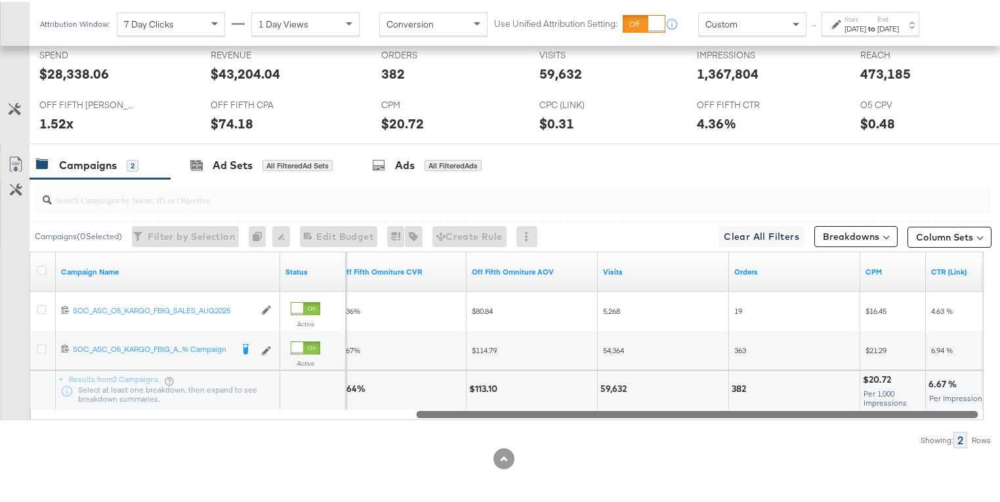
drag, startPoint x: 683, startPoint y: 412, endPoint x: 965, endPoint y: 429, distance: 282.5
click at [965, 429] on div "Campaigns ( 0 Selected) Filter by Selection Filter 0 campaigns 0 Rename 0 campa…" at bounding box center [495, 312] width 991 height 270
